Goal: Task Accomplishment & Management: Manage account settings

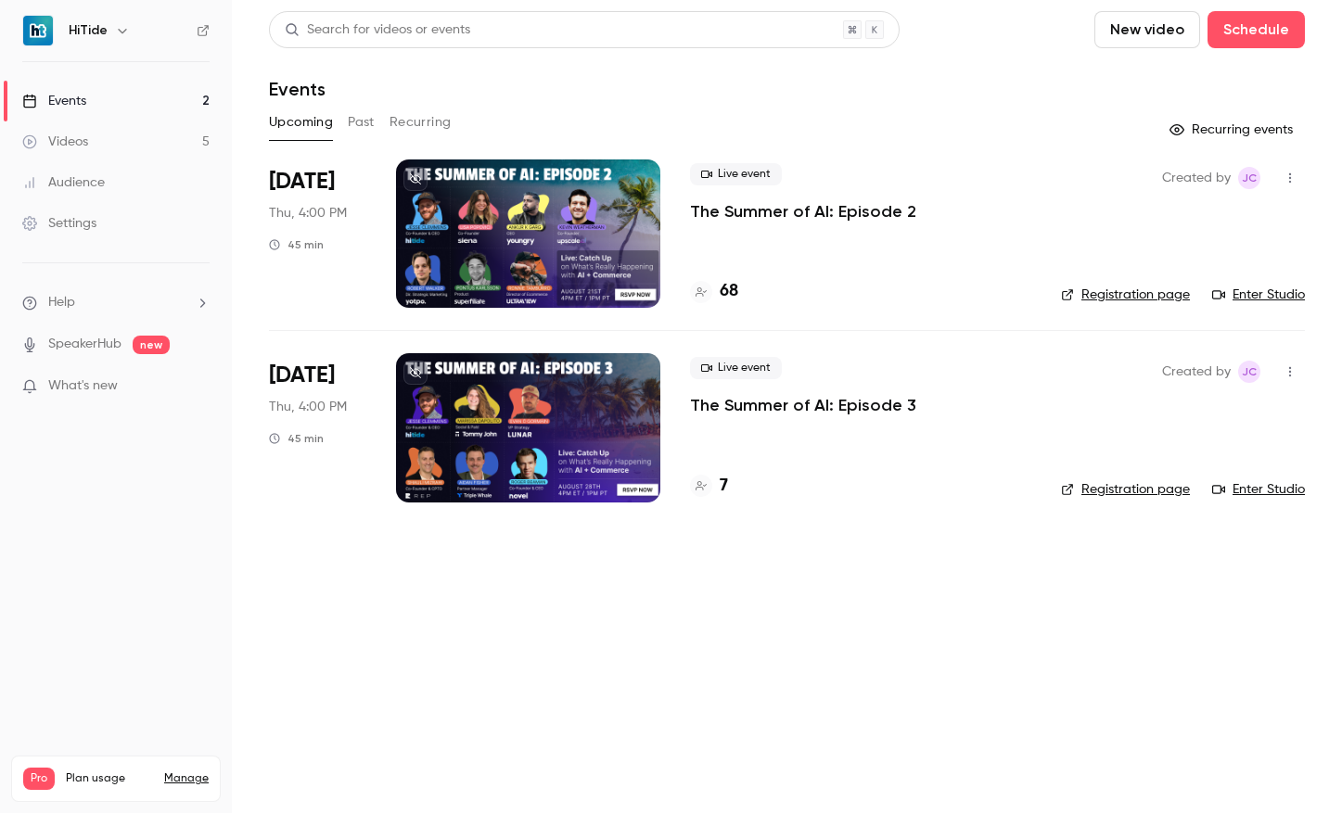
click at [576, 245] on div at bounding box center [528, 234] width 264 height 148
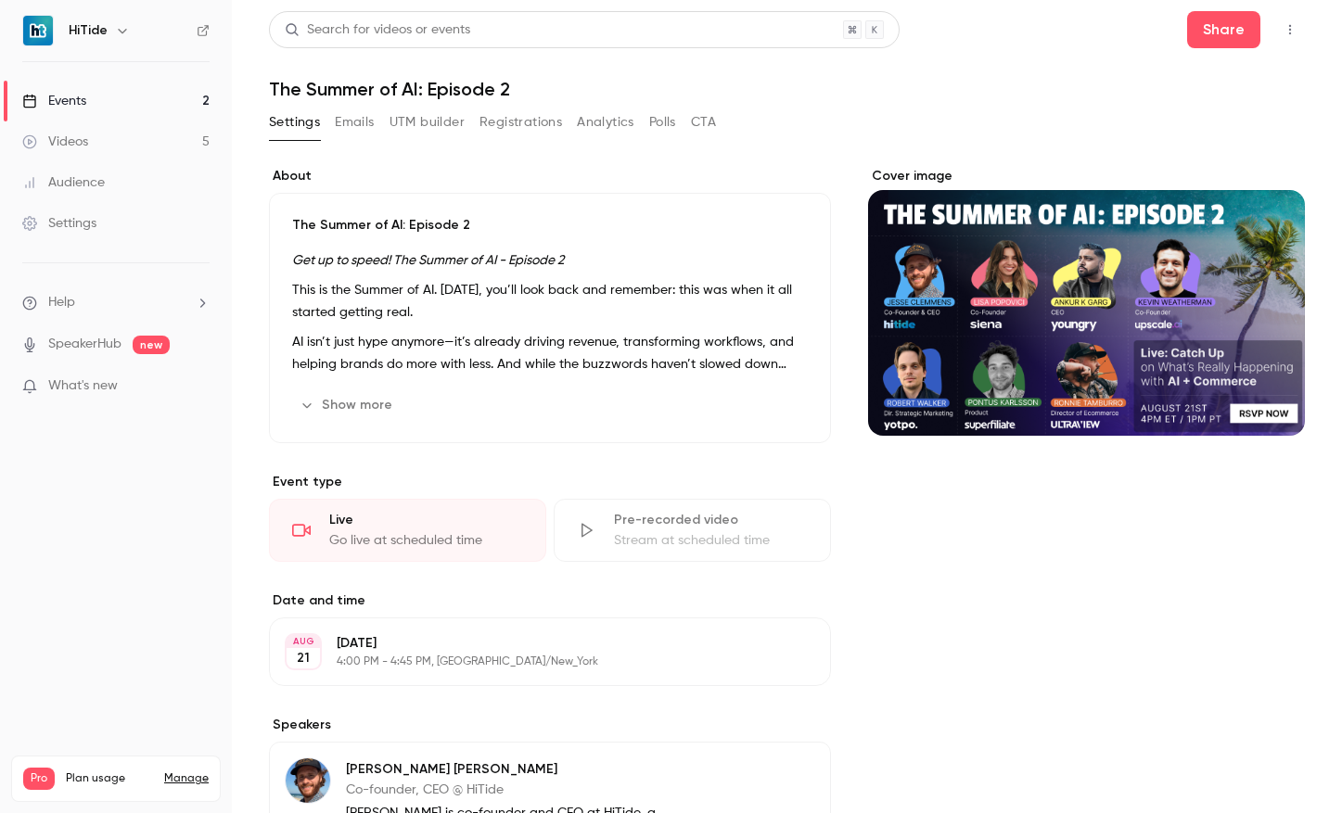
click at [489, 122] on button "Registrations" at bounding box center [521, 123] width 83 height 30
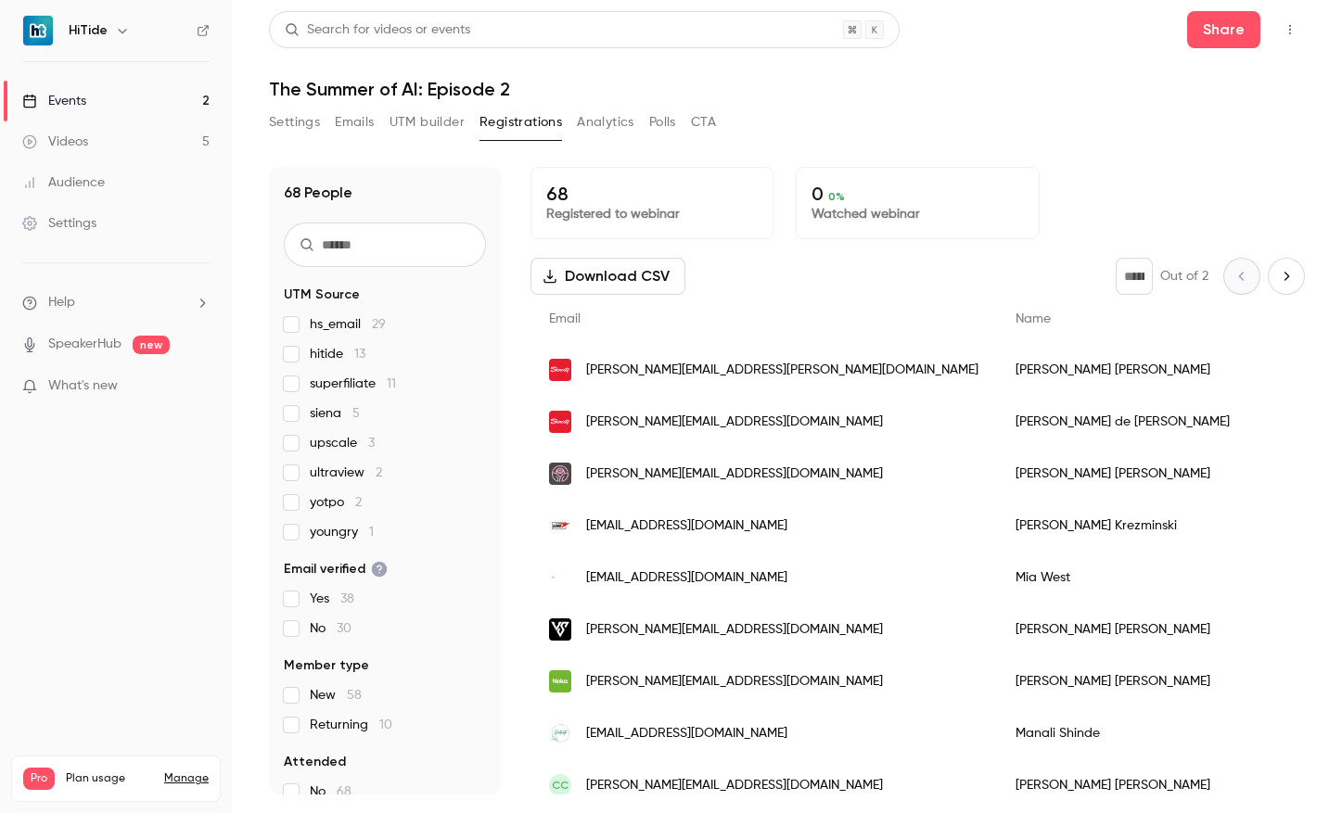
click at [331, 533] on span "youngry 1" at bounding box center [342, 532] width 64 height 19
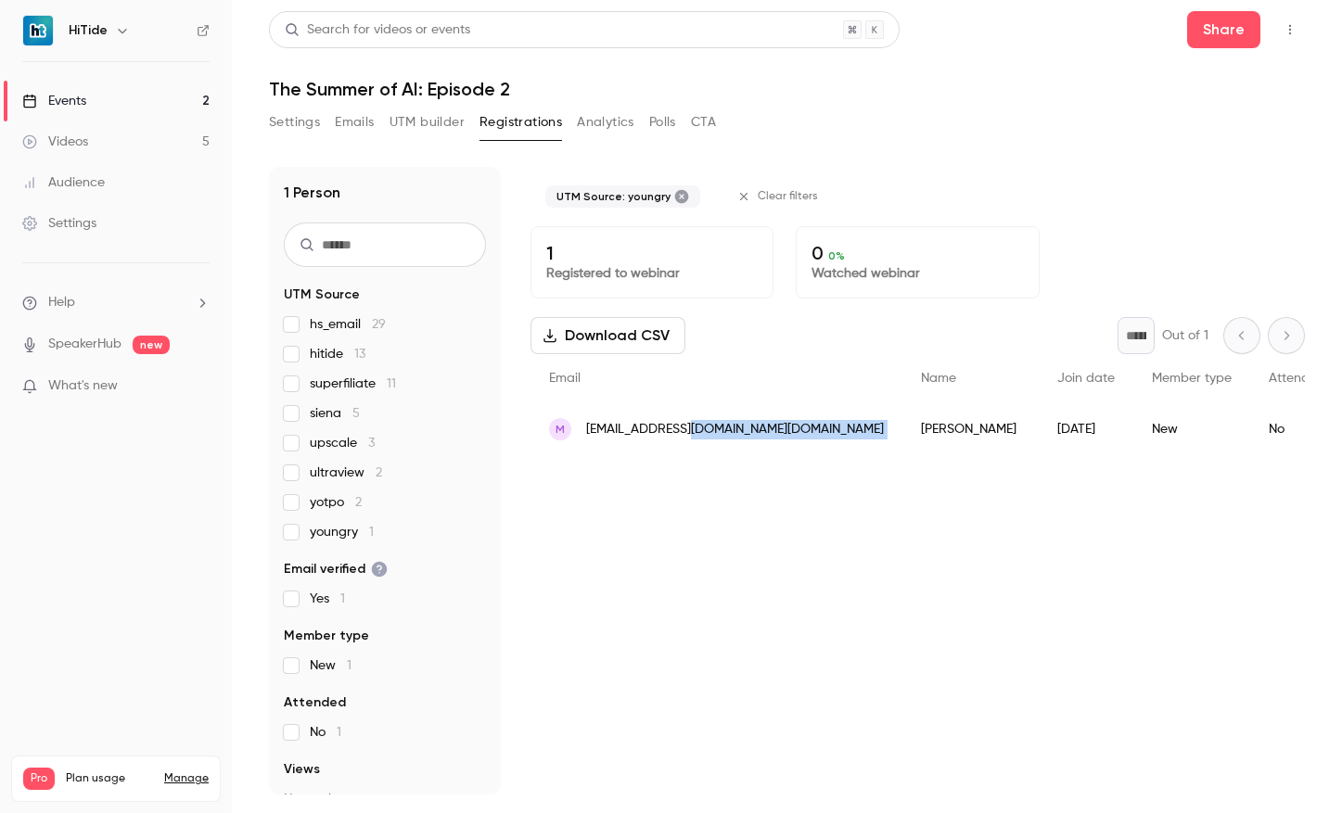
drag, startPoint x: 828, startPoint y: 427, endPoint x: 692, endPoint y: 433, distance: 136.5
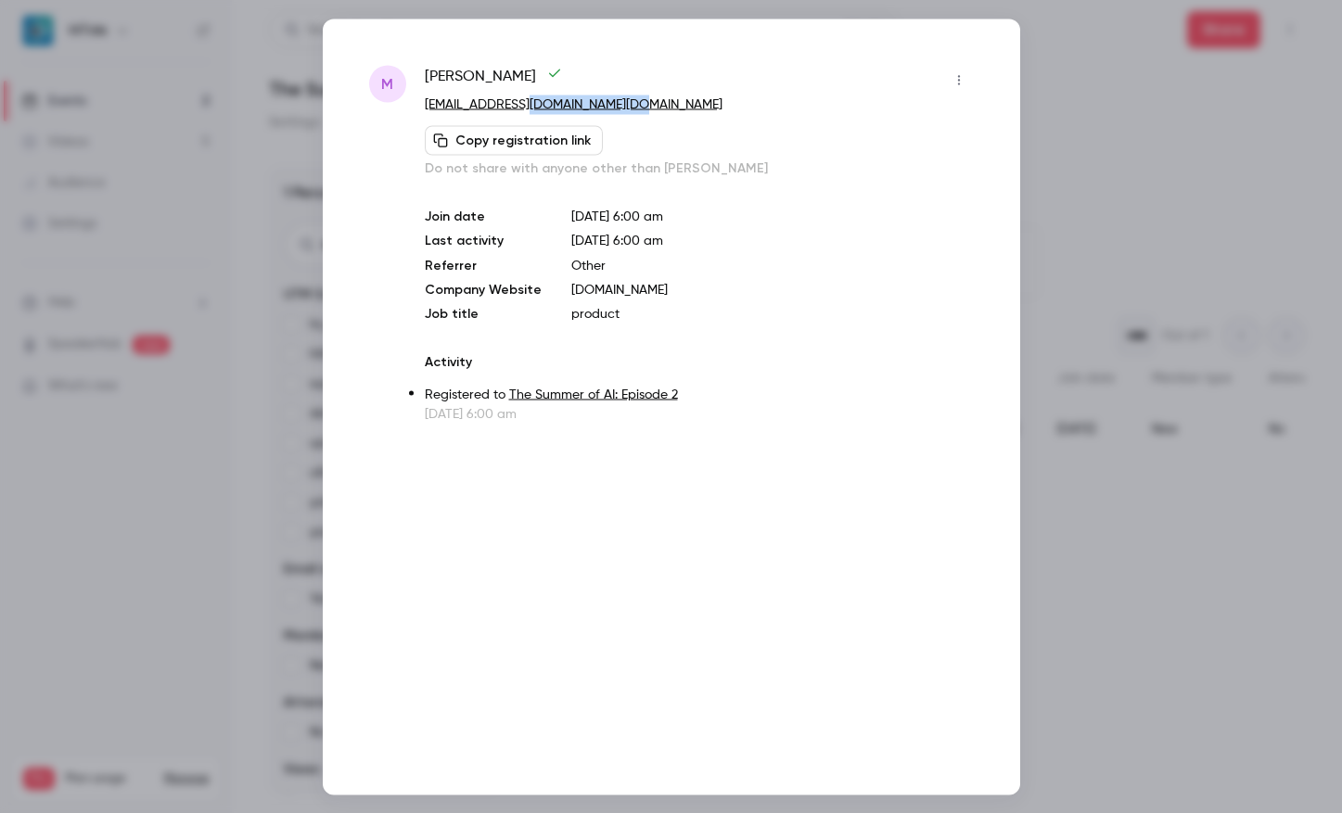
copy link "[DOMAIN_NAME]"
drag, startPoint x: 727, startPoint y: 101, endPoint x: 532, endPoint y: 111, distance: 195.0
click at [532, 111] on p "[EMAIL_ADDRESS][DOMAIN_NAME][DOMAIN_NAME]" at bounding box center [699, 104] width 549 height 19
click at [155, 635] on div at bounding box center [671, 406] width 1342 height 813
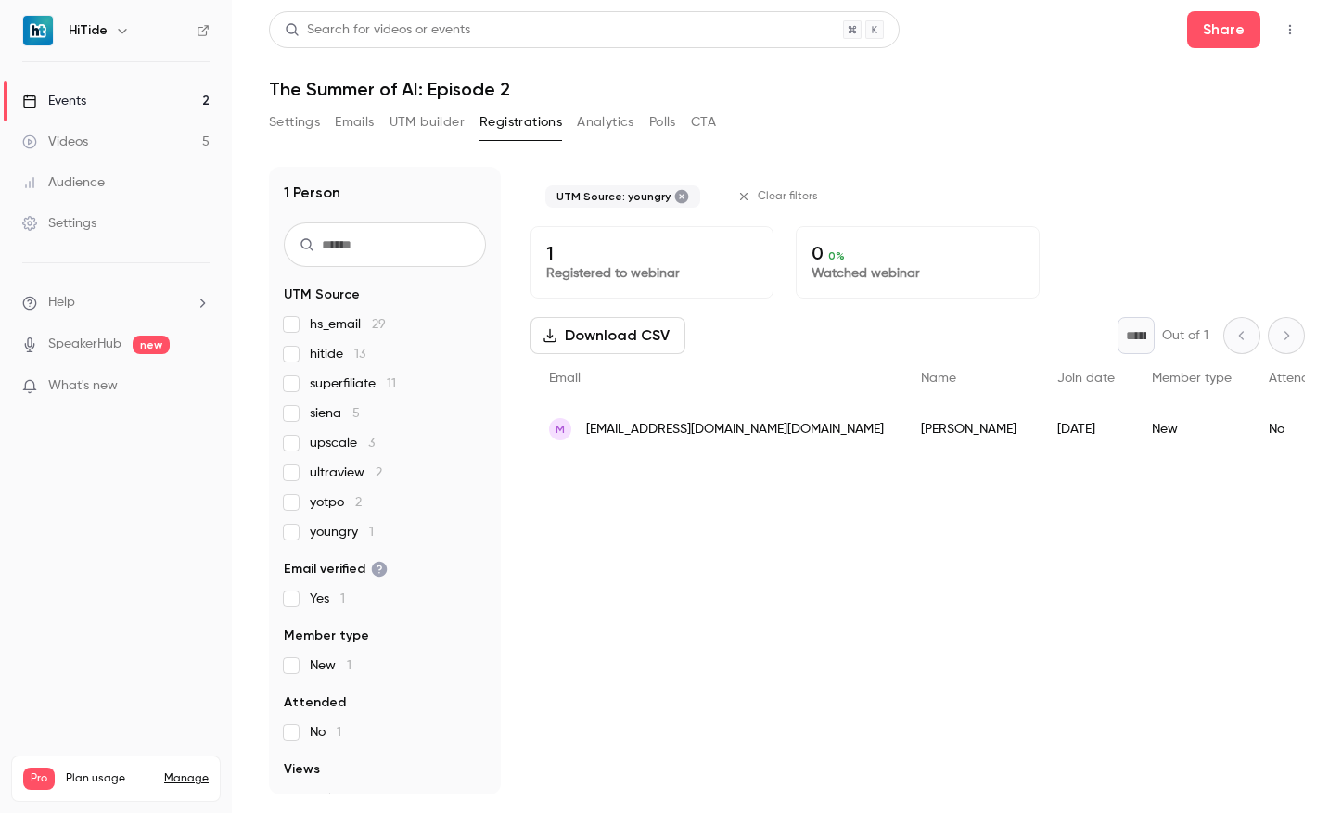
click at [158, 113] on link "Events 2" at bounding box center [116, 101] width 232 height 41
